Goal: Information Seeking & Learning: Check status

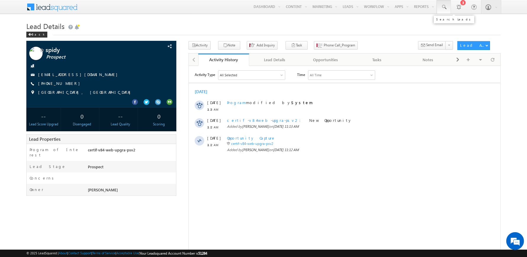
click at [446, 8] on span at bounding box center [444, 7] width 6 height 6
paste input "[EMAIL_ADDRESS][DOMAIN_NAME]"
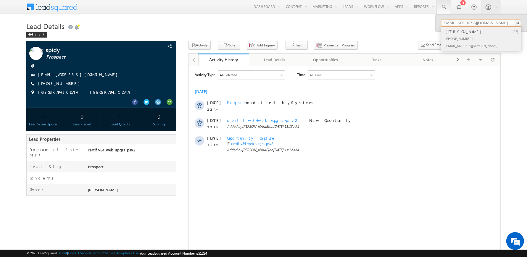
type input "[EMAIL_ADDRESS][DOMAIN_NAME]"
click at [458, 38] on div "[PHONE_NUMBER]" at bounding box center [483, 38] width 79 height 7
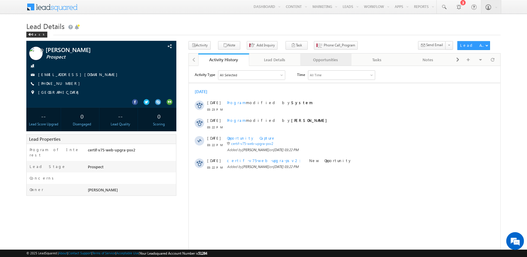
click at [329, 62] on div "Opportunities" at bounding box center [325, 59] width 41 height 7
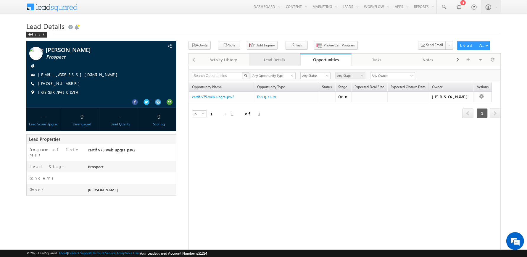
click at [281, 59] on div "Lead Details" at bounding box center [274, 59] width 41 height 7
